Goal: Information Seeking & Learning: Check status

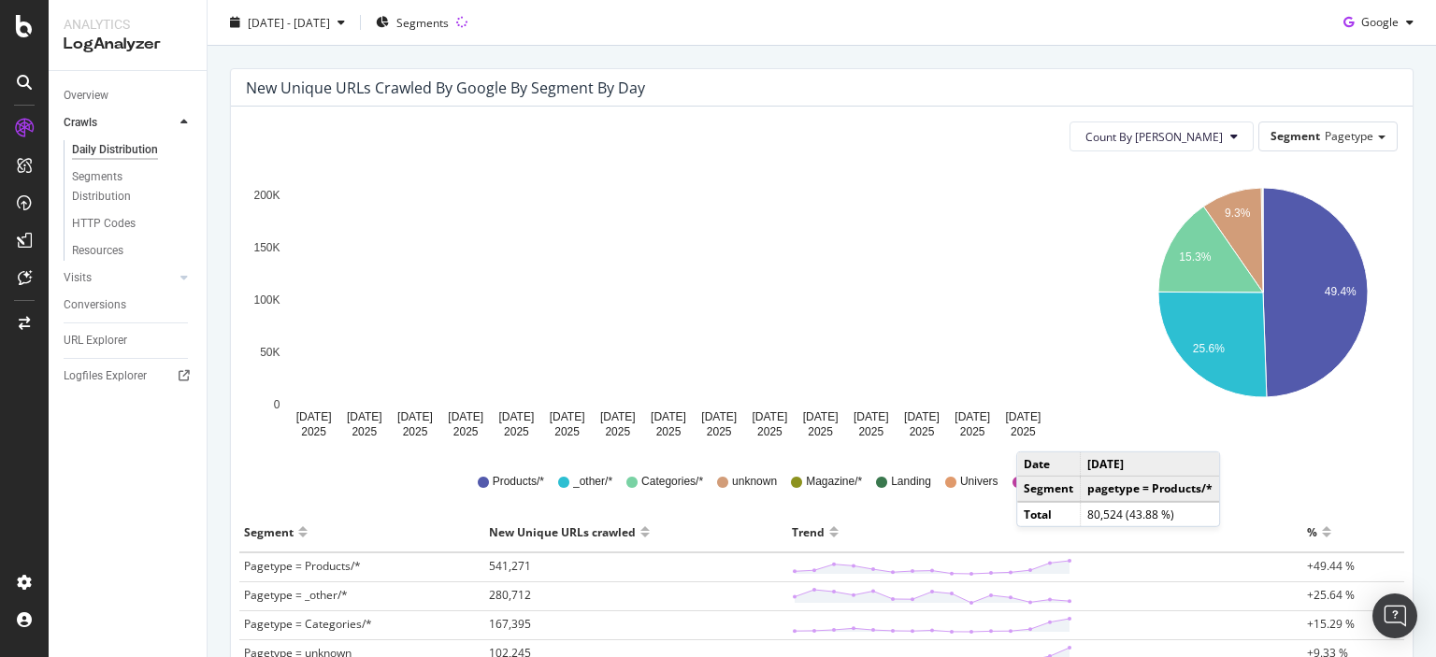
scroll to position [280, 0]
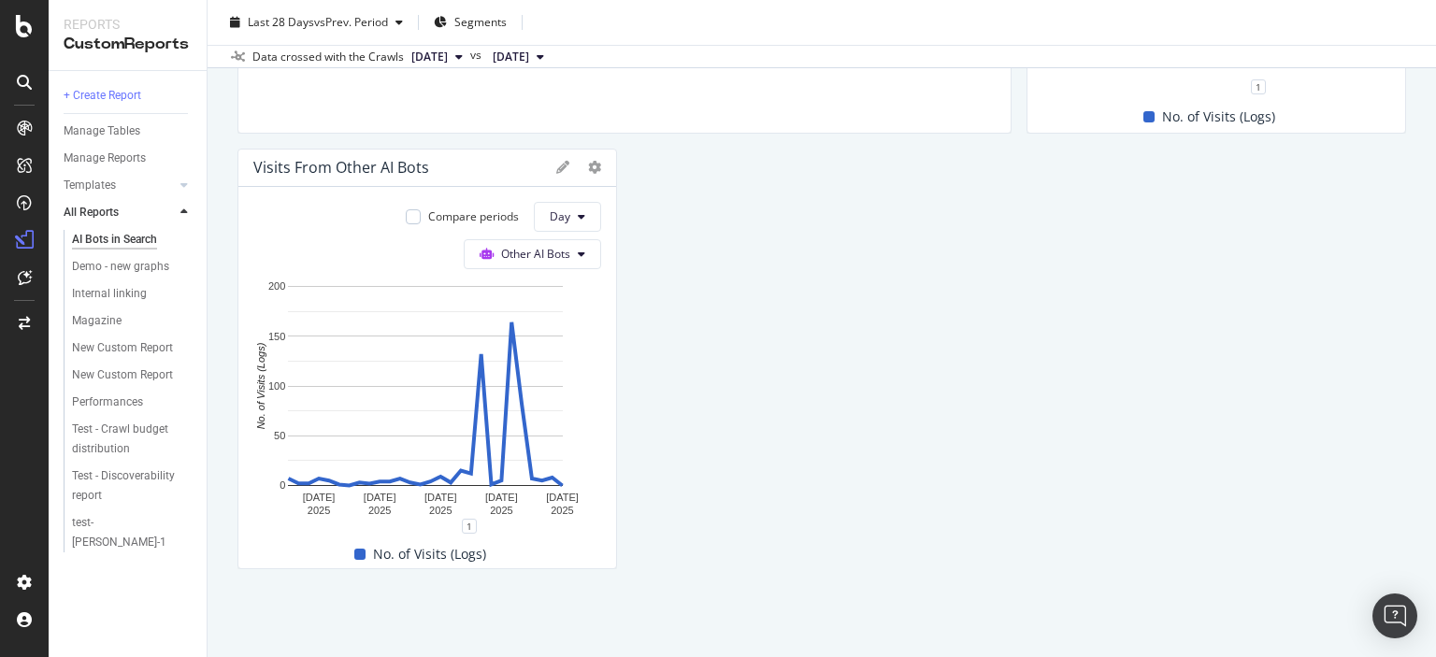
scroll to position [3907, 0]
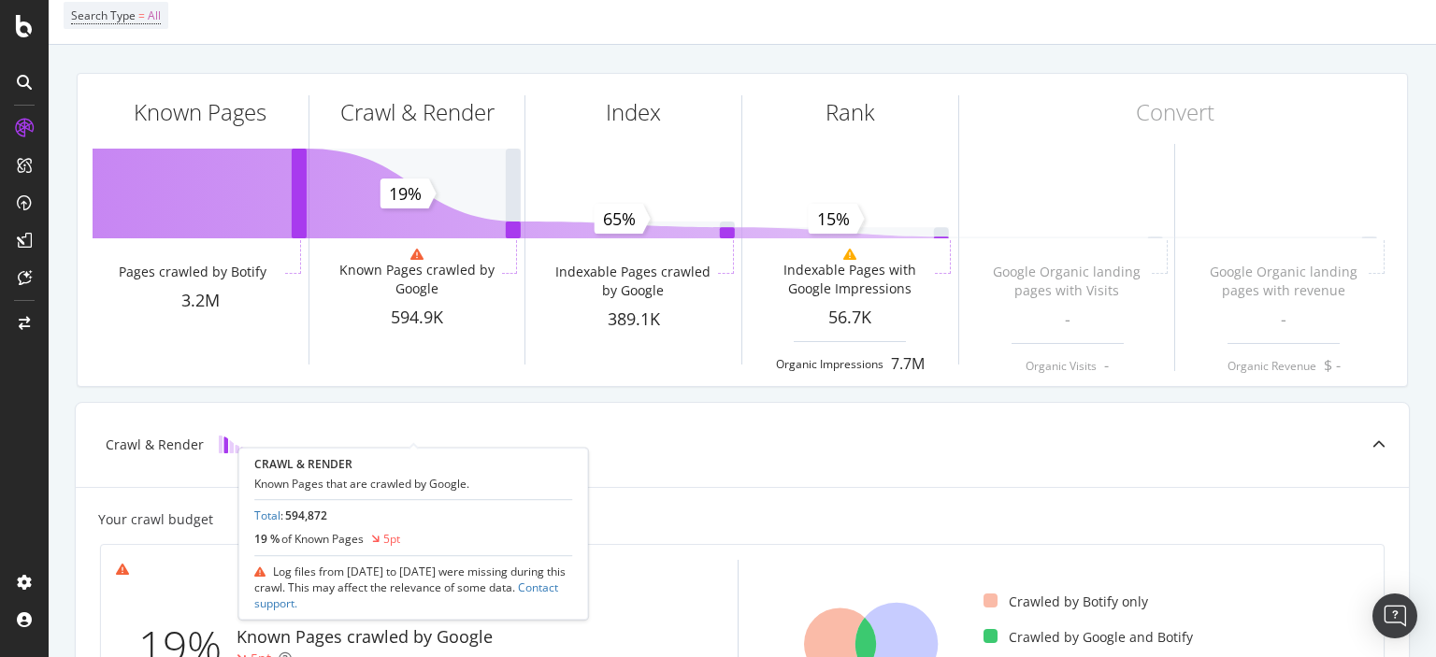
scroll to position [187, 0]
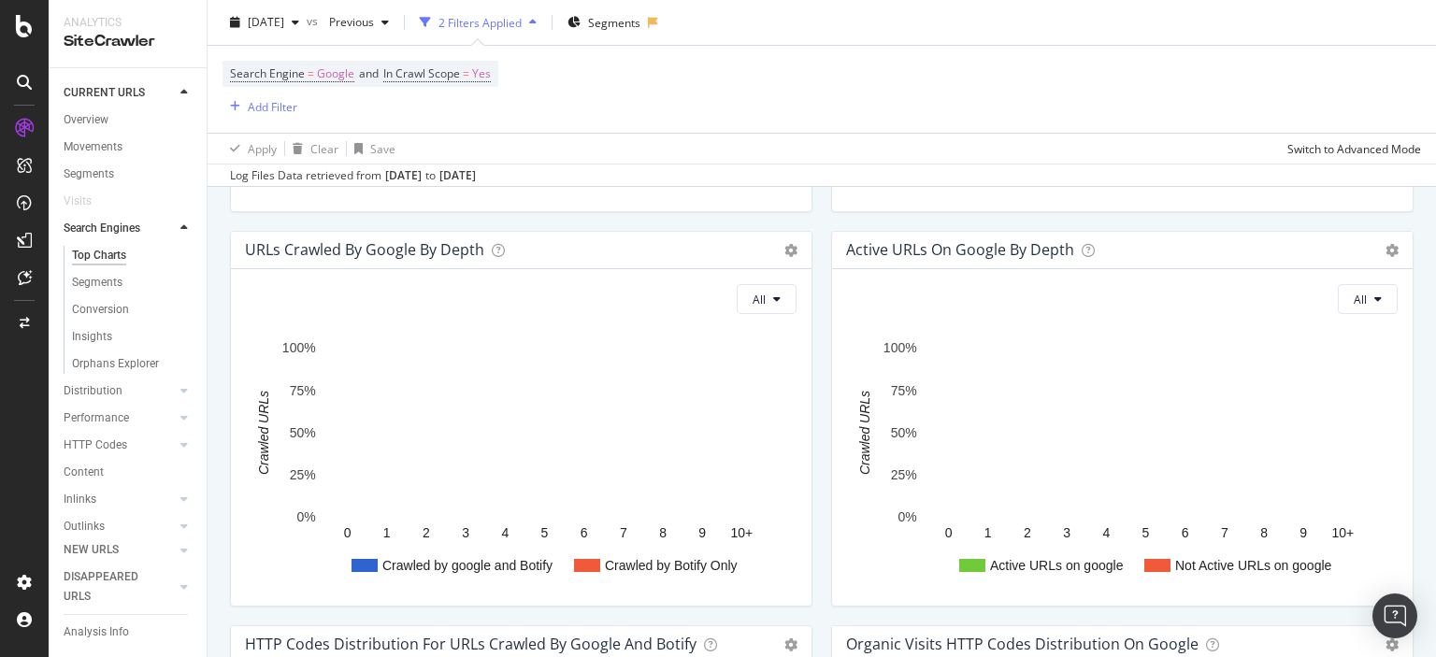
scroll to position [1122, 0]
